Goal: Navigation & Orientation: Find specific page/section

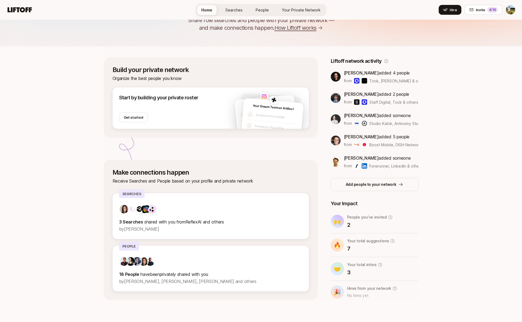
scroll to position [58, 0]
click at [305, 14] on link "Your Private Network Your Network" at bounding box center [300, 10] width 47 height 10
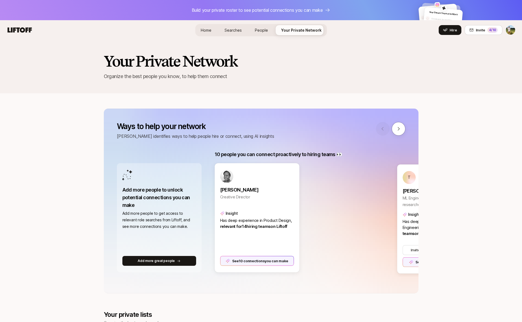
click at [210, 28] on span "Home" at bounding box center [206, 30] width 11 height 5
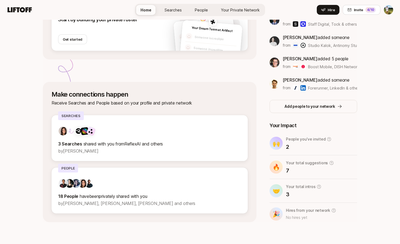
scroll to position [136, 0]
click at [240, 13] on span "Your Private Network Your Network" at bounding box center [240, 10] width 39 height 6
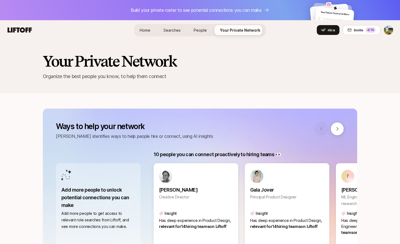
click at [150, 31] on span "Home" at bounding box center [145, 30] width 11 height 5
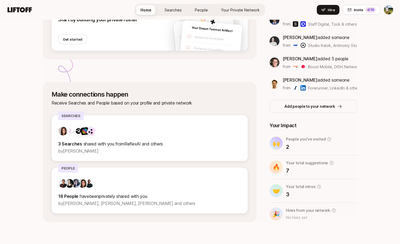
scroll to position [136, 0]
click at [233, 15] on div "Home Searches People Your Private Network Your Network Hire" at bounding box center [200, 10] width 130 height 12
click at [234, 13] on link "Your Private Network Your Network" at bounding box center [240, 10] width 47 height 10
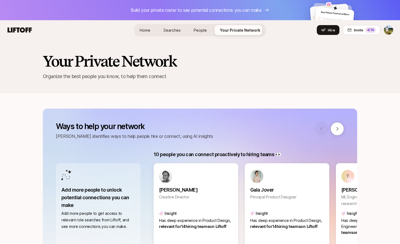
click at [147, 31] on span "Home" at bounding box center [145, 30] width 11 height 5
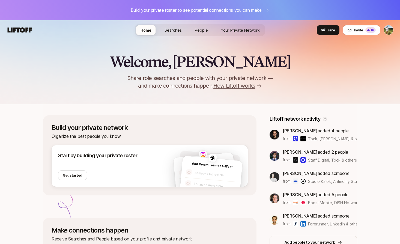
click at [245, 27] on span "Your Private Network Your Network" at bounding box center [240, 30] width 39 height 6
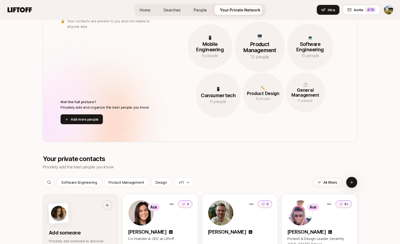
scroll to position [558, 0]
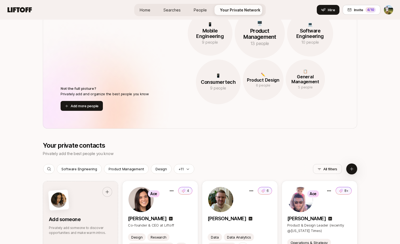
click at [149, 10] on span "Home" at bounding box center [145, 10] width 11 height 5
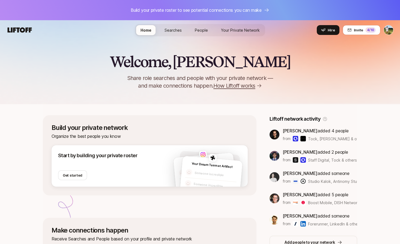
click at [237, 27] on span "Your Private Network Your Network" at bounding box center [240, 30] width 39 height 6
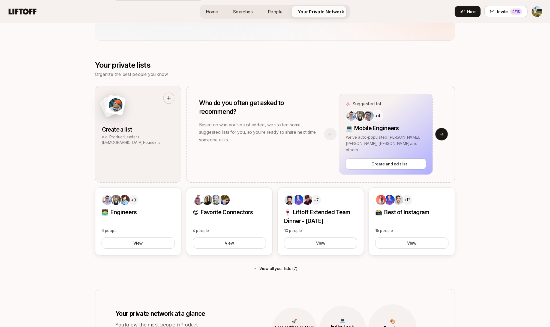
scroll to position [228, 0]
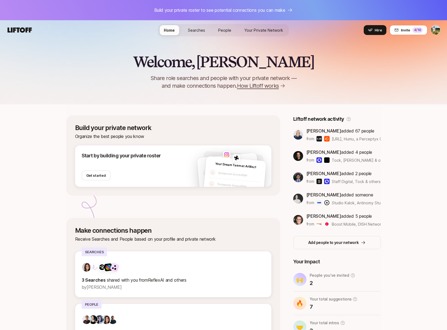
click at [434, 30] on html "Build your private roster to see potential connections you can make Home Search…" at bounding box center [223, 165] width 447 height 330
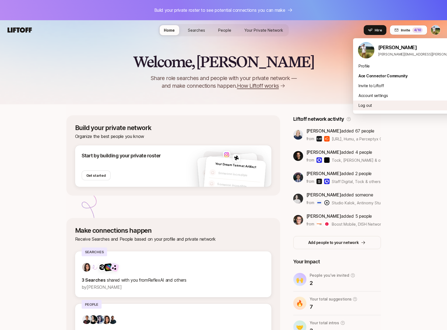
click at [373, 102] on div "Log out" at bounding box center [420, 105] width 135 height 10
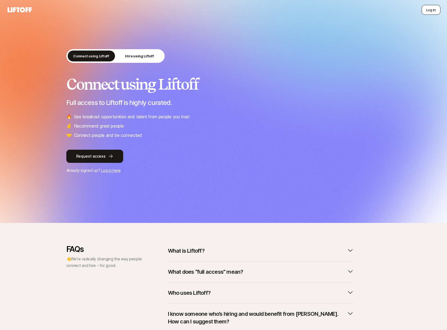
click at [429, 9] on button "Log in" at bounding box center [430, 10] width 19 height 10
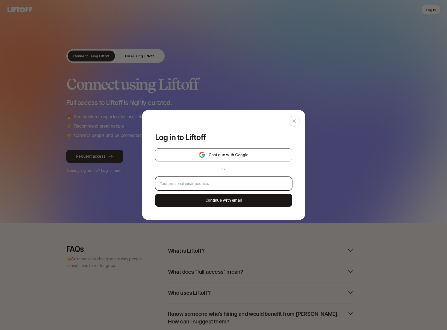
click at [190, 184] on input "email" at bounding box center [224, 183] width 128 height 7
type input "tyler.kieft@gmail.com"
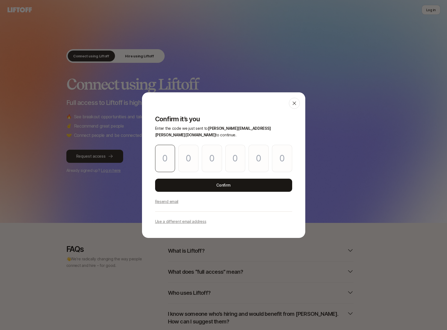
type input "2"
type input "3"
type input "1"
type input "7"
type input "3"
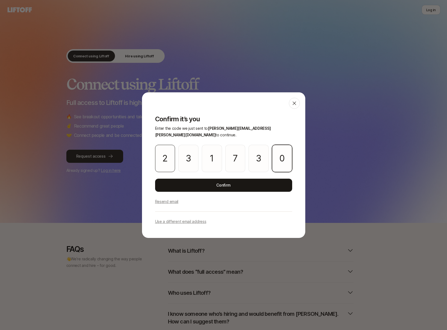
type input "0"
